Goal: Information Seeking & Learning: Learn about a topic

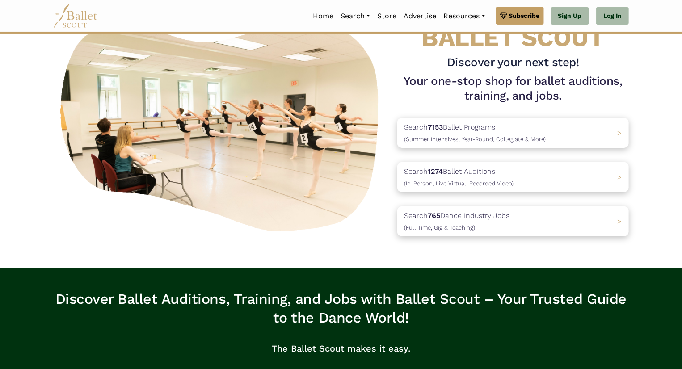
scroll to position [50, 0]
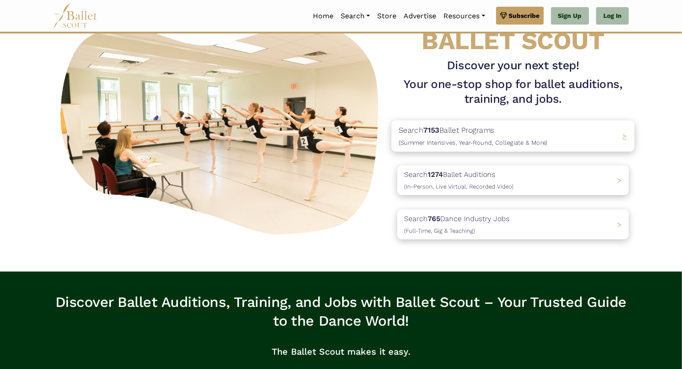
click at [441, 145] on span "(Summer Intensives, Year-Round, Collegiate & More)" at bounding box center [472, 142] width 149 height 7
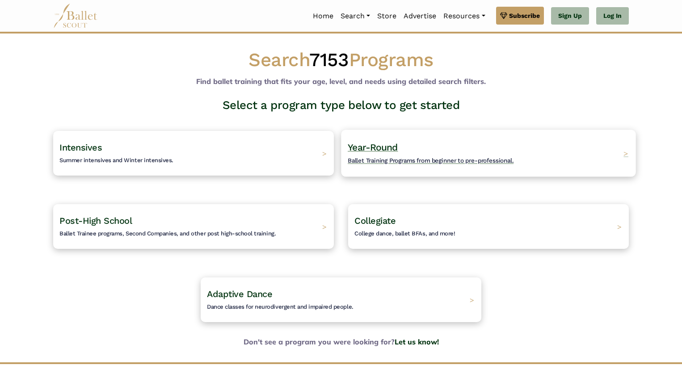
click at [403, 160] on span "Ballet Training Programs from beginner to pre-professional." at bounding box center [431, 160] width 166 height 7
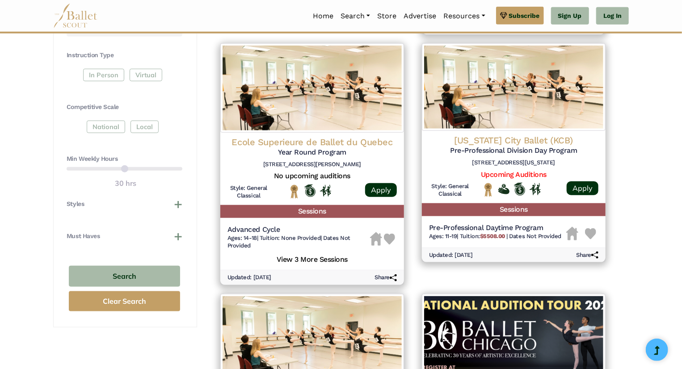
scroll to position [398, 0]
